Goal: Transaction & Acquisition: Subscribe to service/newsletter

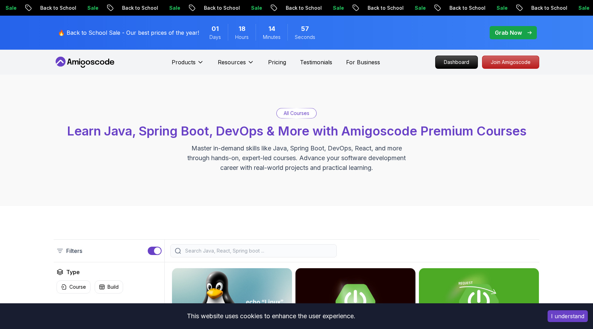
click at [338, 27] on div "🔥 Back to School Sale - Our best prices of the year! 01 Days 18 Hours 14 Minute…" at bounding box center [297, 33] width 486 height 34
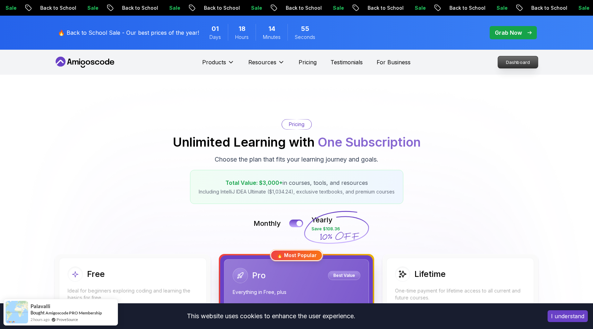
click at [517, 60] on p "Dashboard" at bounding box center [518, 62] width 40 height 12
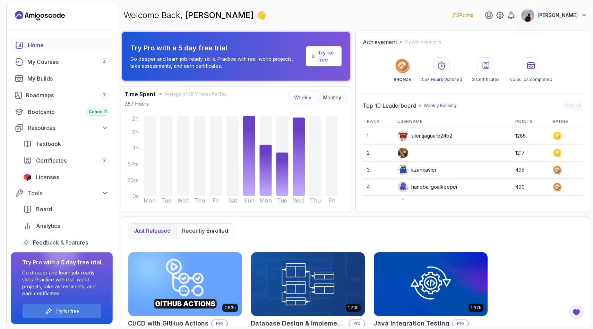
click at [332, 62] on p "Try for free" at bounding box center [327, 56] width 18 height 14
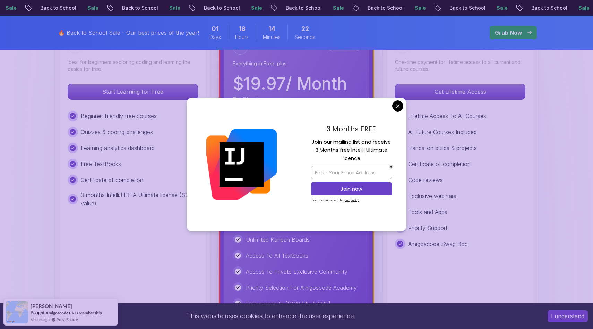
scroll to position [183, 0]
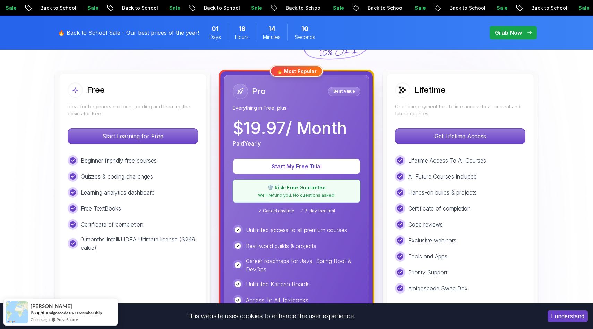
scroll to position [145, 0]
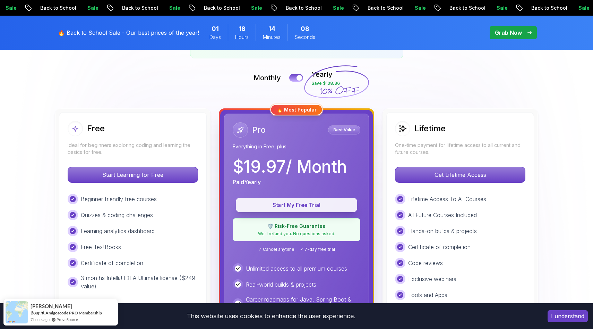
click at [324, 204] on p "Start My Free Trial" at bounding box center [296, 205] width 105 height 8
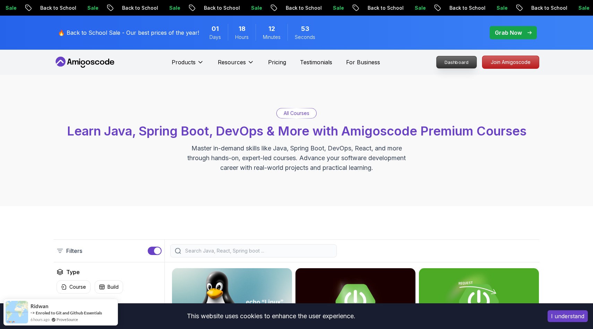
click at [465, 60] on p "Dashboard" at bounding box center [457, 62] width 40 height 12
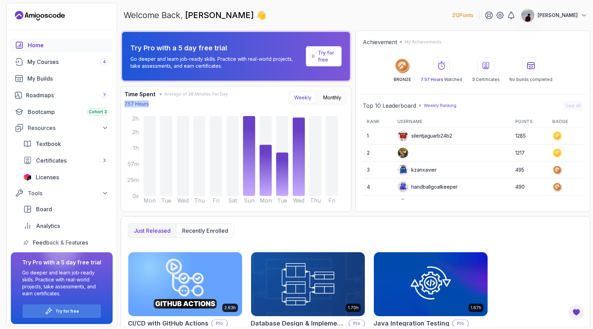
drag, startPoint x: 153, startPoint y: 105, endPoint x: 119, endPoint y: 103, distance: 33.3
click at [119, 103] on section "212 Points Shoaib Hasan Home My Courses 4 My Builds Roadmaps 7 Bootcamp Cohort …" at bounding box center [296, 164] width 593 height 329
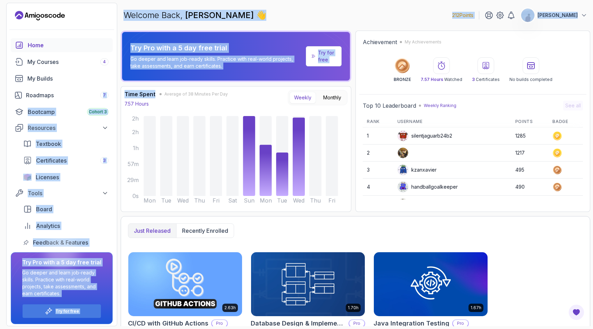
drag, startPoint x: 158, startPoint y: 92, endPoint x: 113, endPoint y: 91, distance: 45.1
click at [113, 91] on section "212 Points Shoaib Hasan Home My Courses 4 My Builds Roadmaps 7 Bootcamp Cohort …" at bounding box center [296, 164] width 593 height 329
click at [144, 92] on h3 "Time Spent" at bounding box center [140, 94] width 31 height 8
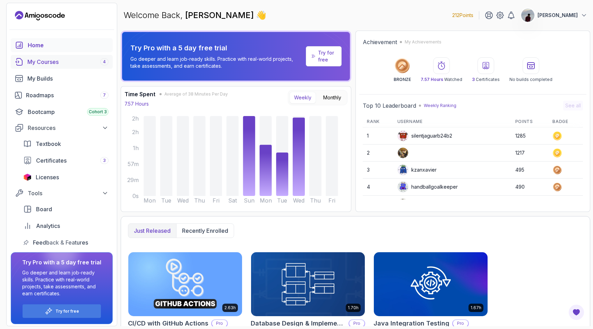
click at [65, 61] on div "My Courses 4" at bounding box center [67, 62] width 81 height 8
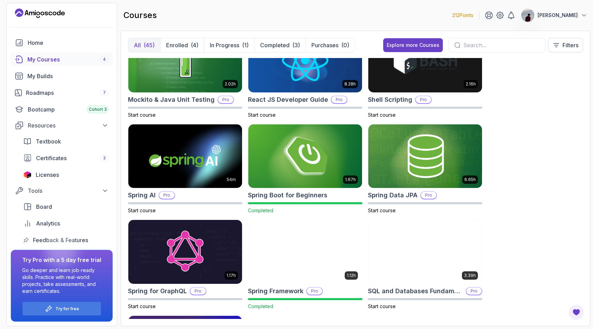
scroll to position [1176, 0]
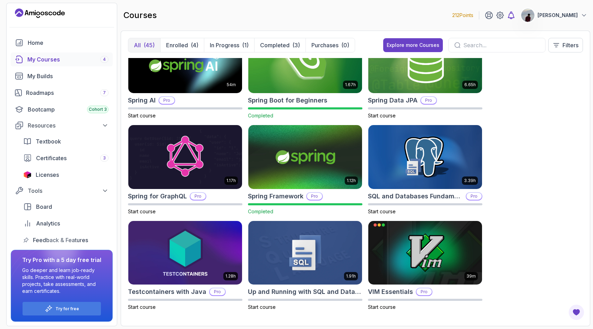
click at [515, 18] on icon at bounding box center [511, 15] width 8 height 8
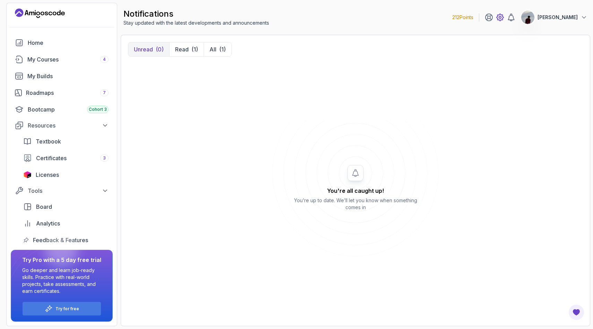
click at [504, 15] on icon at bounding box center [500, 17] width 8 height 8
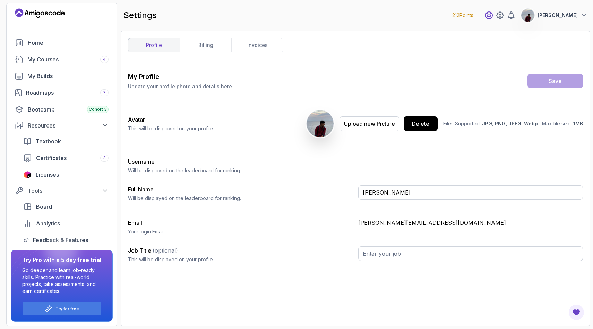
click at [493, 16] on icon at bounding box center [489, 15] width 8 height 8
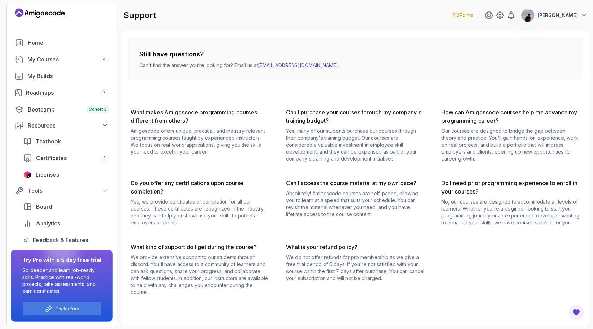
click at [548, 18] on p "[PERSON_NAME]" at bounding box center [558, 15] width 40 height 7
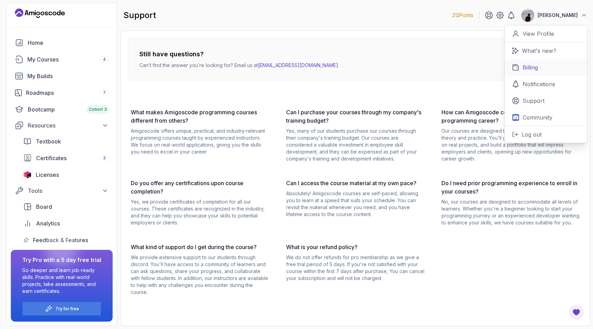
click at [530, 70] on p "Billing" at bounding box center [530, 67] width 15 height 8
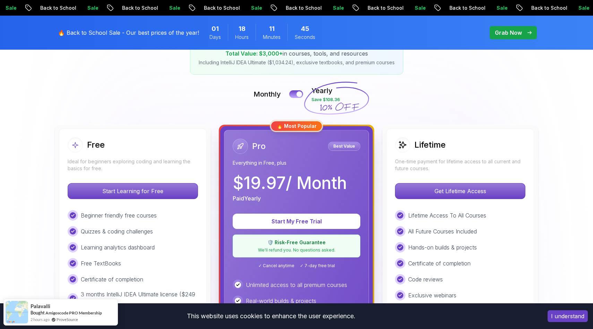
scroll to position [115, 0]
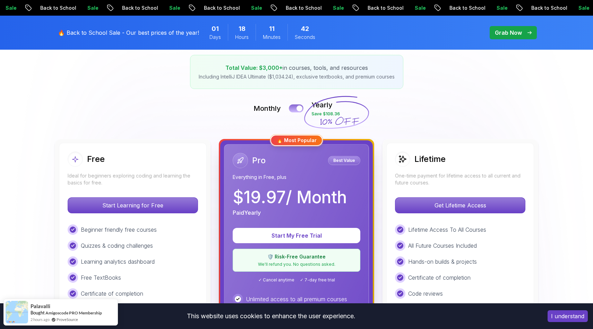
click at [298, 109] on div at bounding box center [300, 108] width 6 height 6
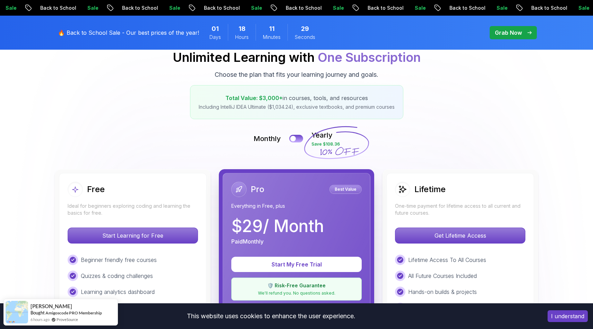
scroll to position [0, 0]
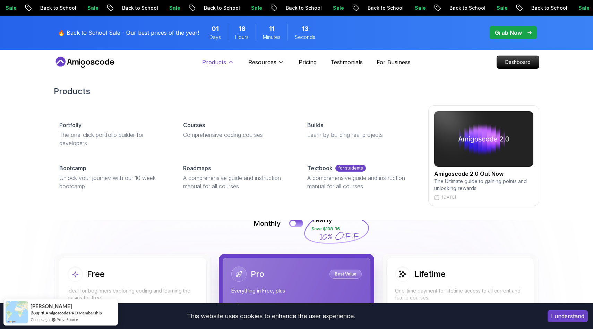
click at [212, 62] on p "Products" at bounding box center [214, 62] width 24 height 8
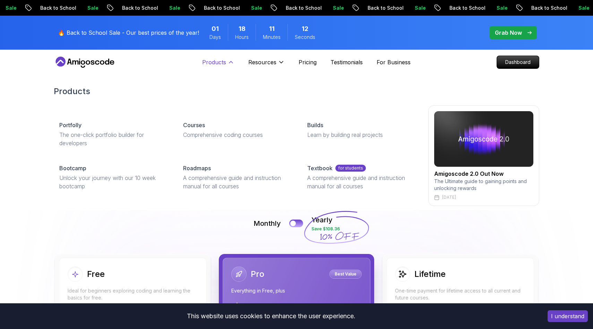
click at [224, 65] on p "Products" at bounding box center [214, 62] width 24 height 8
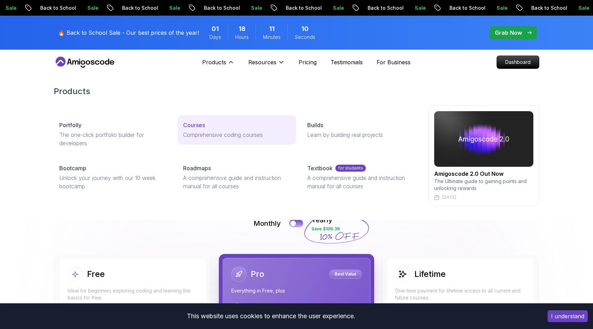
click at [213, 128] on div "Courses" at bounding box center [236, 125] width 107 height 8
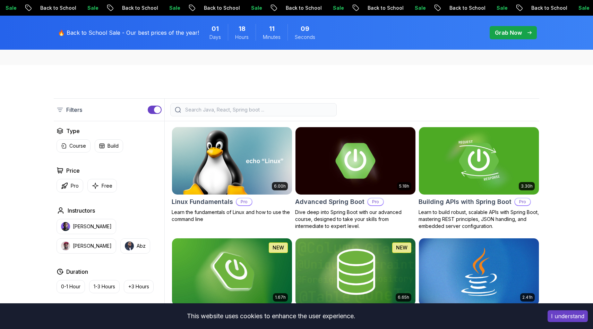
scroll to position [199, 0]
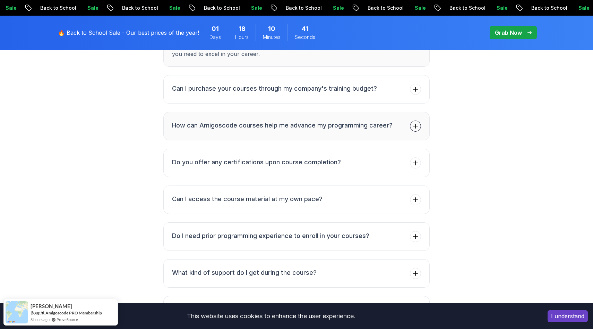
scroll to position [3269, 0]
